Goal: Information Seeking & Learning: Learn about a topic

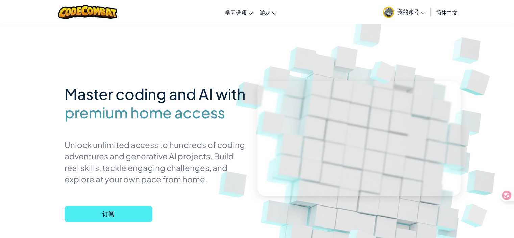
click at [419, 11] on span "我的账号" at bounding box center [411, 11] width 28 height 7
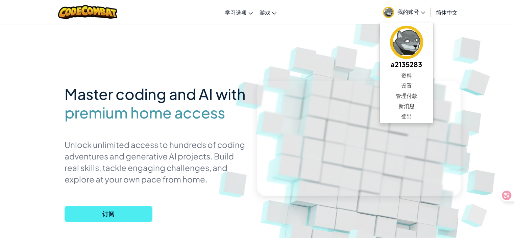
click at [481, 75] on img at bounding box center [476, 79] width 59 height 57
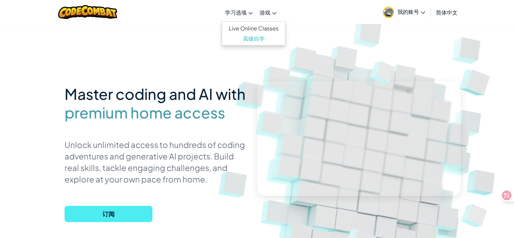
click at [250, 13] on icon at bounding box center [250, 13] width 4 height 2
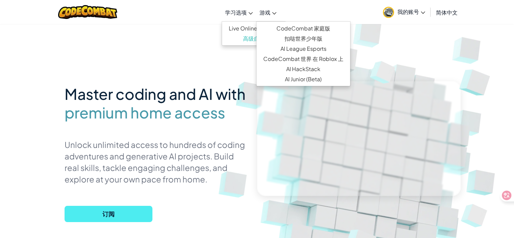
click at [268, 13] on span "游戏" at bounding box center [265, 12] width 11 height 7
click at [92, 10] on img at bounding box center [87, 12] width 59 height 14
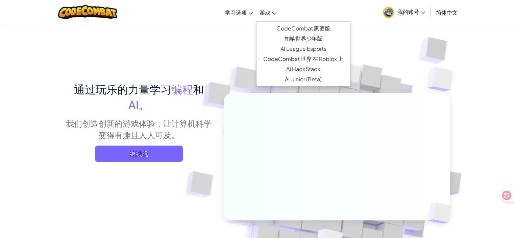
click at [278, 11] on link "游戏" at bounding box center [268, 12] width 24 height 18
click at [301, 28] on link "CodeCombat 家庭版" at bounding box center [304, 28] width 94 height 10
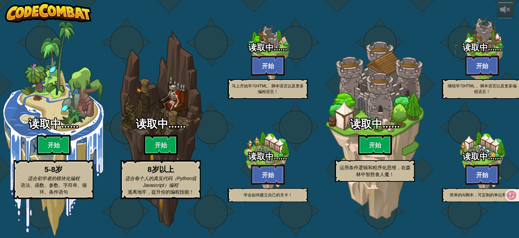
select select "zh-HANS"
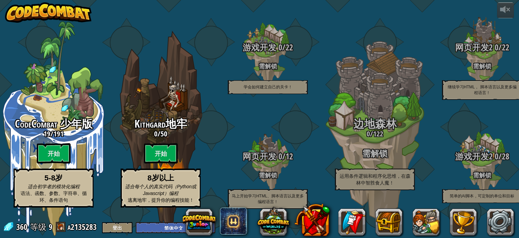
select select "zh-HANS"
